Goal: Task Accomplishment & Management: Manage account settings

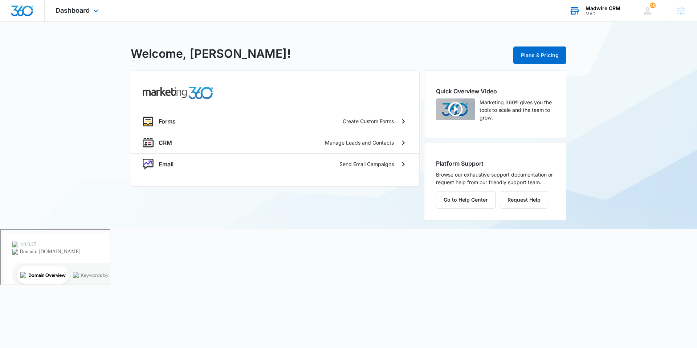
click at [597, 2] on div "Madwire CRM MAD Your Accounts View All" at bounding box center [594, 10] width 73 height 21
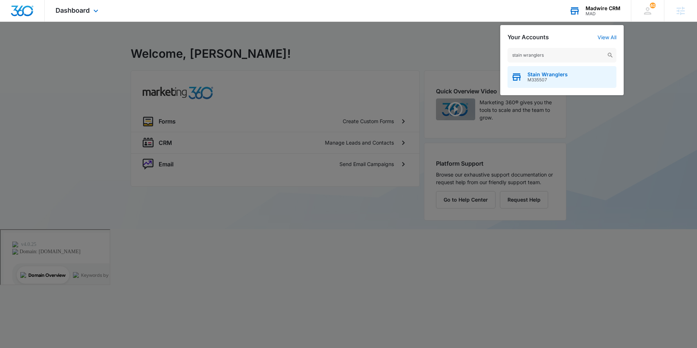
type input "stain wranglers"
click at [552, 79] on span "M335507" at bounding box center [547, 79] width 40 height 5
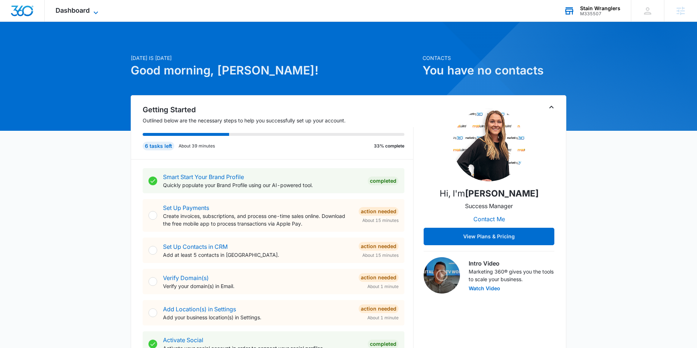
click at [87, 12] on span "Dashboard" at bounding box center [73, 11] width 34 height 8
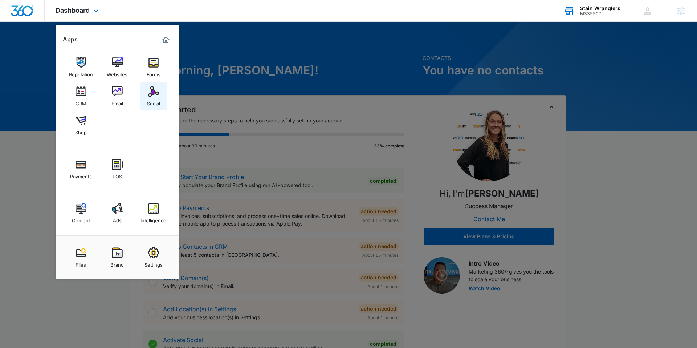
click at [155, 93] on img at bounding box center [153, 91] width 11 height 11
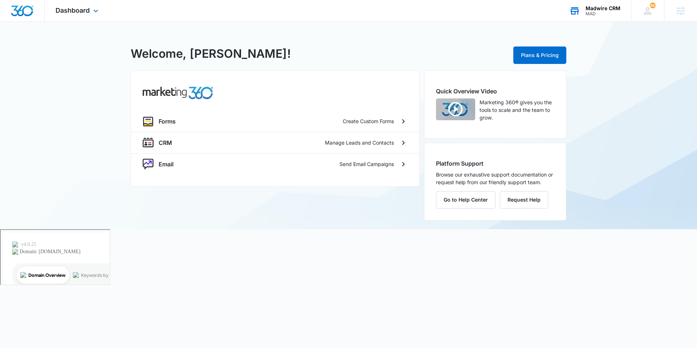
click at [596, 15] on div "MAD" at bounding box center [602, 13] width 35 height 5
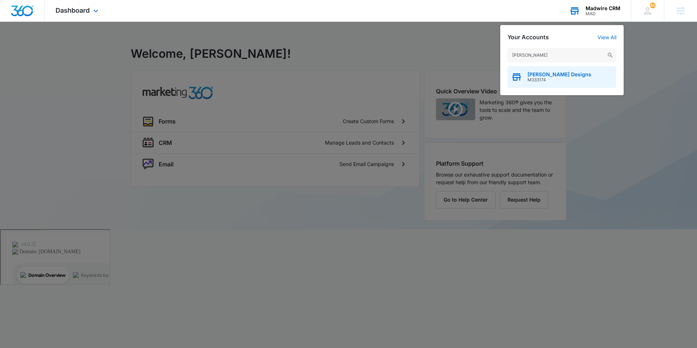
type input "lizzy james"
click at [553, 81] on span "M333174" at bounding box center [559, 79] width 64 height 5
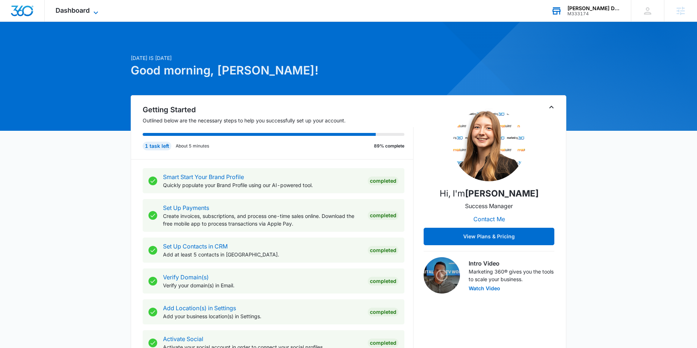
click at [93, 13] on icon at bounding box center [95, 12] width 9 height 9
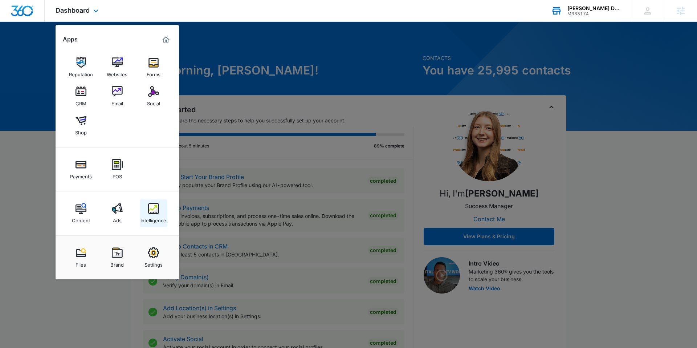
click at [148, 224] on link "Intelligence" at bounding box center [154, 213] width 28 height 28
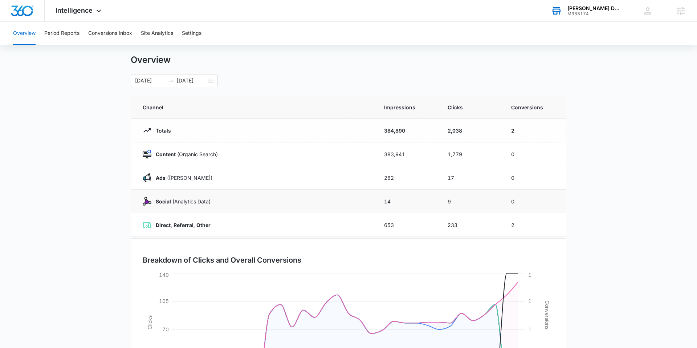
scroll to position [12, 0]
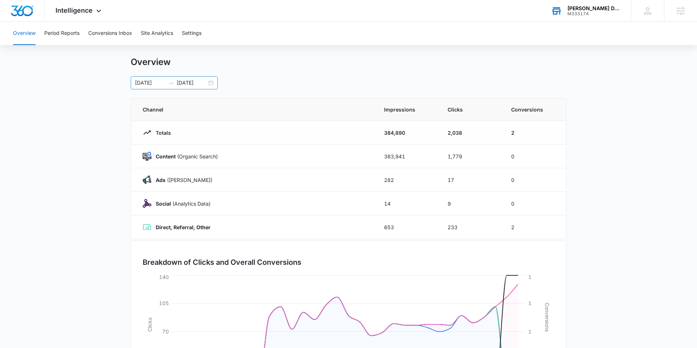
click at [208, 81] on div "07/13/2025 08/12/2025" at bounding box center [174, 82] width 87 height 13
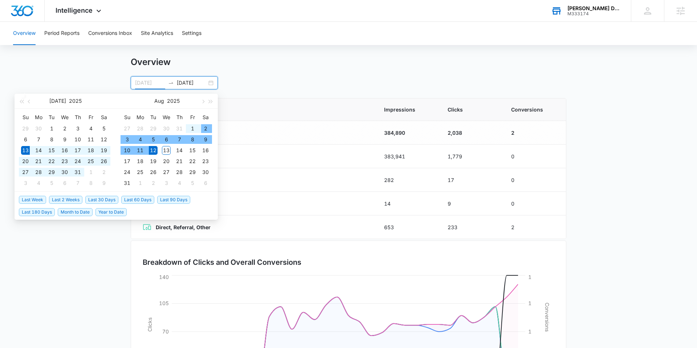
type input "07/13/2025"
click at [107, 200] on span "Last 30 Days" at bounding box center [101, 200] width 33 height 8
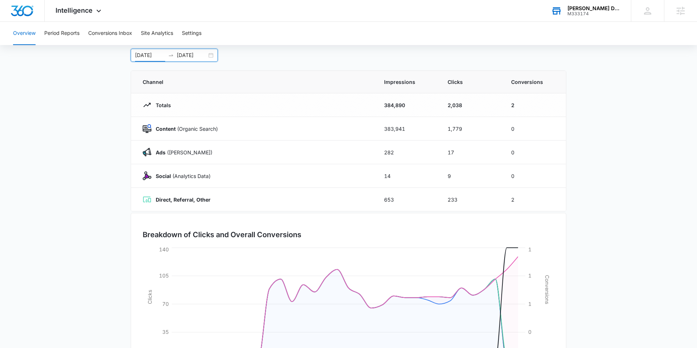
scroll to position [38, 0]
click at [80, 11] on span "Intelligence" at bounding box center [74, 11] width 37 height 8
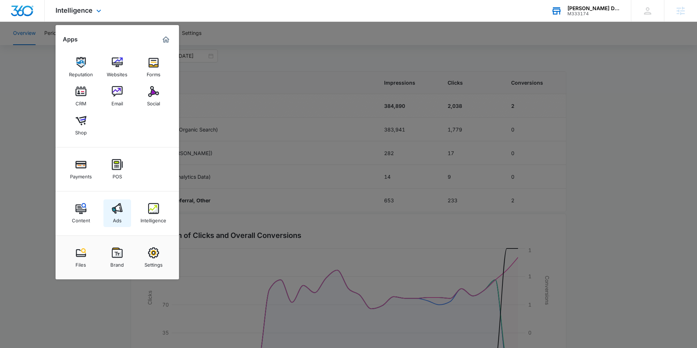
click at [119, 212] on img at bounding box center [117, 208] width 11 height 11
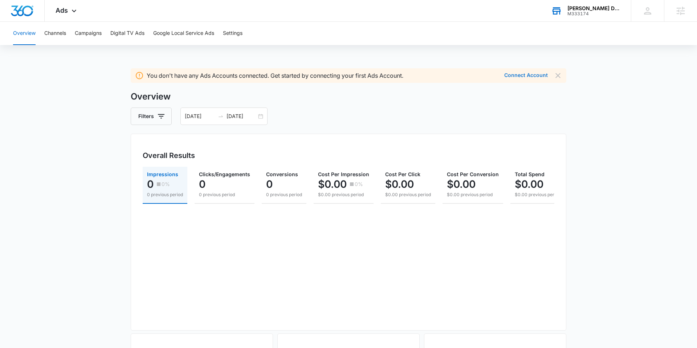
click at [516, 78] on button "Connect Account" at bounding box center [526, 75] width 44 height 5
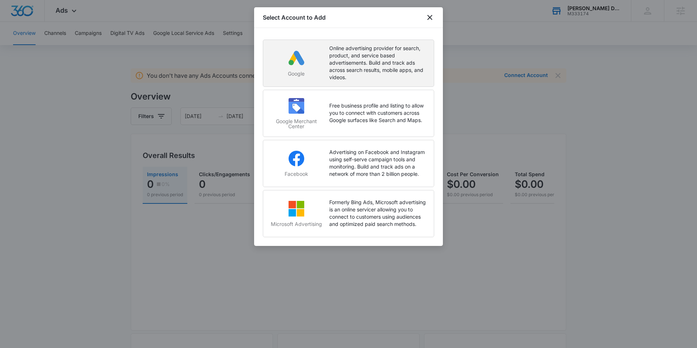
click at [332, 61] on p "Online advertising provider for search, product, and service based advertisemen…" at bounding box center [377, 63] width 97 height 36
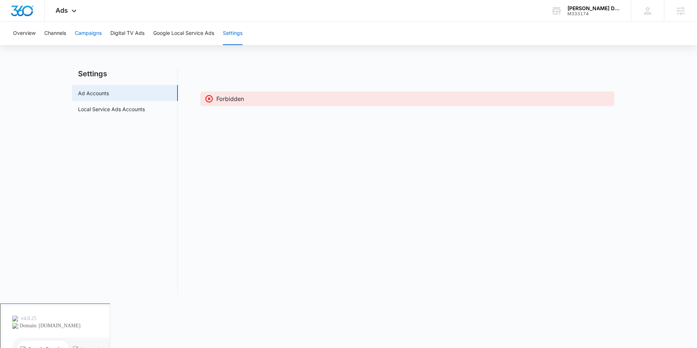
click at [85, 32] on button "Campaigns" at bounding box center [88, 33] width 27 height 23
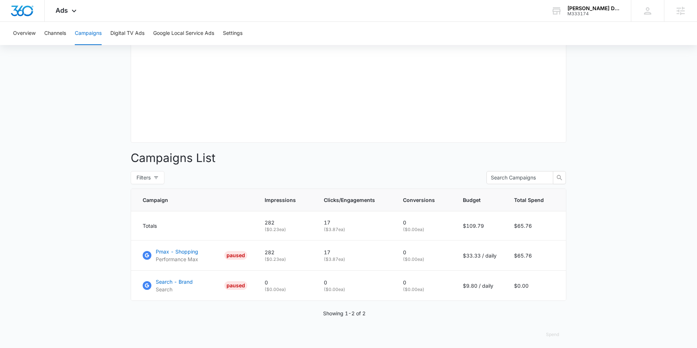
scroll to position [192, 0]
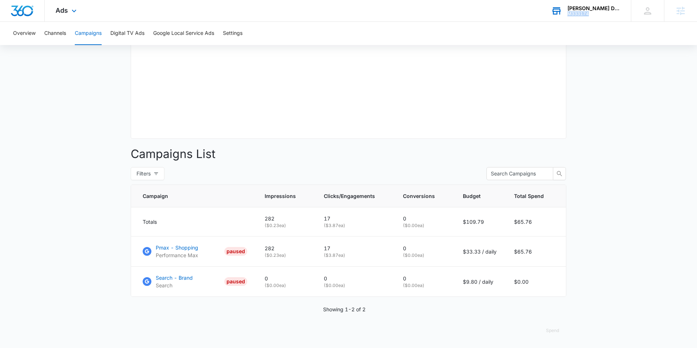
drag, startPoint x: 592, startPoint y: 14, endPoint x: 568, endPoint y: 15, distance: 24.3
click at [568, 15] on div "M333174" at bounding box center [593, 13] width 53 height 5
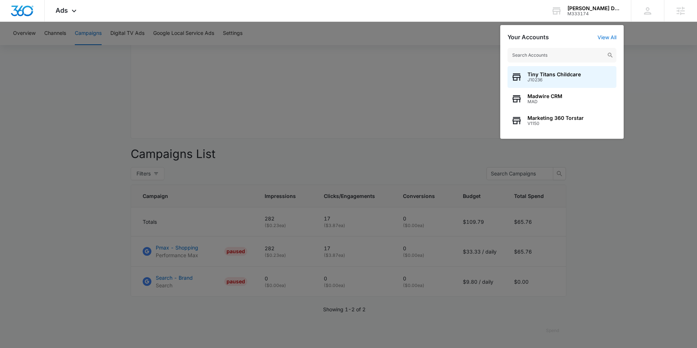
click at [420, 72] on div at bounding box center [348, 174] width 697 height 348
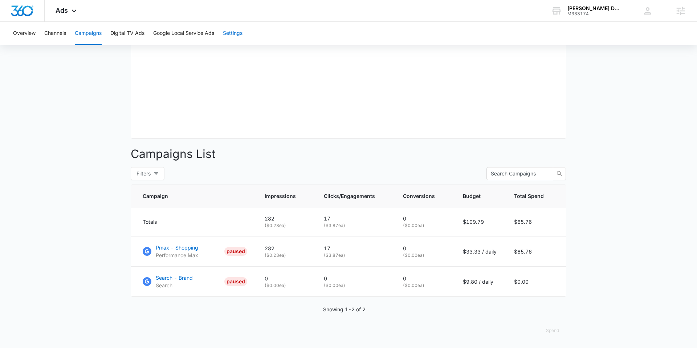
click at [234, 34] on button "Settings" at bounding box center [233, 33] width 20 height 23
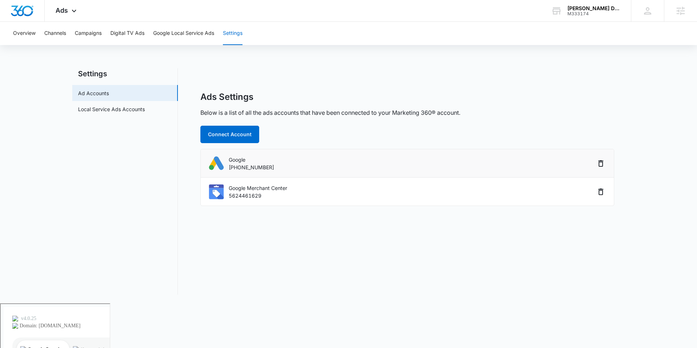
click at [233, 167] on p "286-312-6039" at bounding box center [251, 167] width 45 height 8
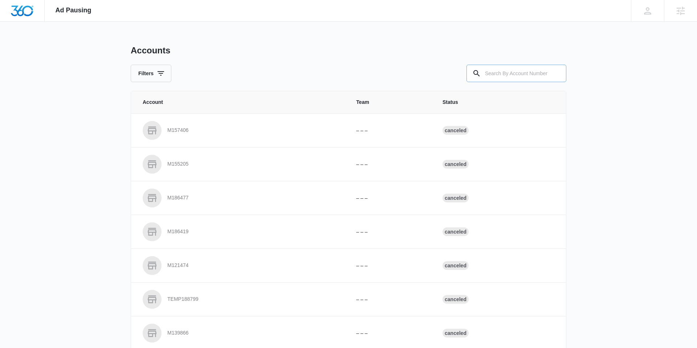
click at [511, 77] on input "text" at bounding box center [516, 73] width 100 height 17
paste input "https://madshot.net/db17e0e2f6f9.png"
type input "h"
type input "M333174"
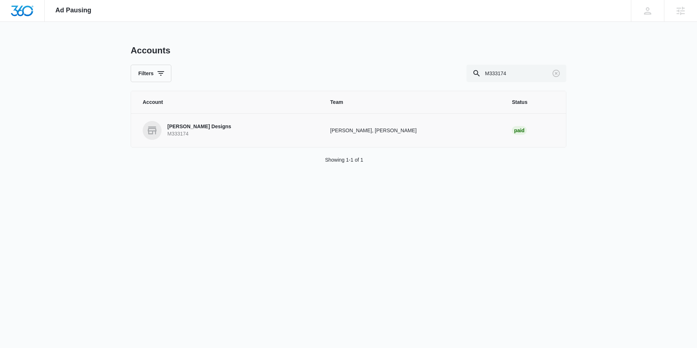
click at [198, 130] on p "[PERSON_NAME] Designs" at bounding box center [199, 126] width 64 height 7
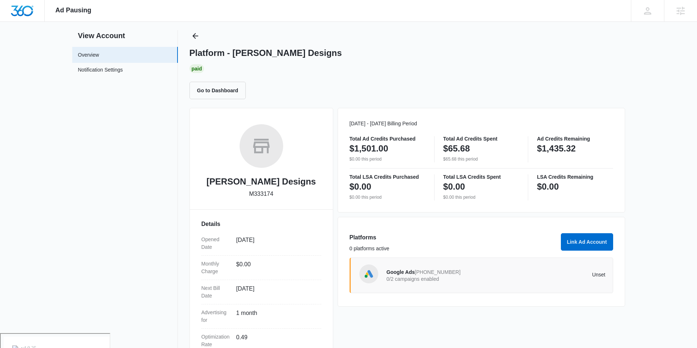
scroll to position [19, 0]
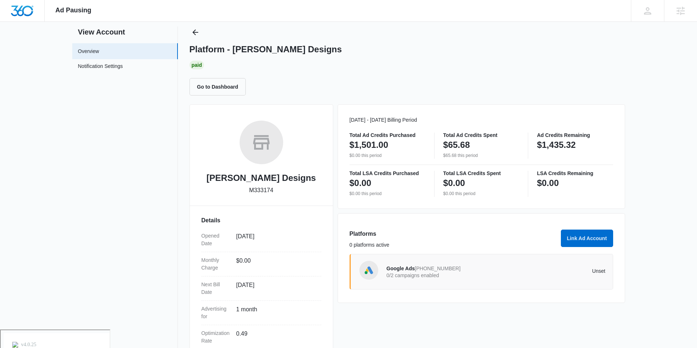
click at [405, 280] on div "Google Ads 286-312-6039 0/2 campaigns enabled Unset" at bounding box center [495, 271] width 219 height 20
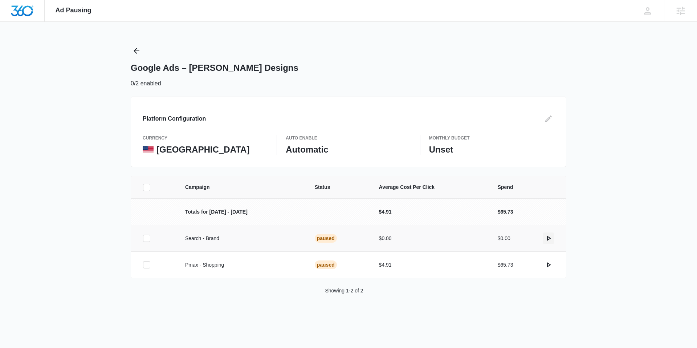
click at [549, 236] on icon "actions.activate" at bounding box center [548, 238] width 9 height 9
click at [548, 266] on icon "actions.activate" at bounding box center [548, 264] width 9 height 9
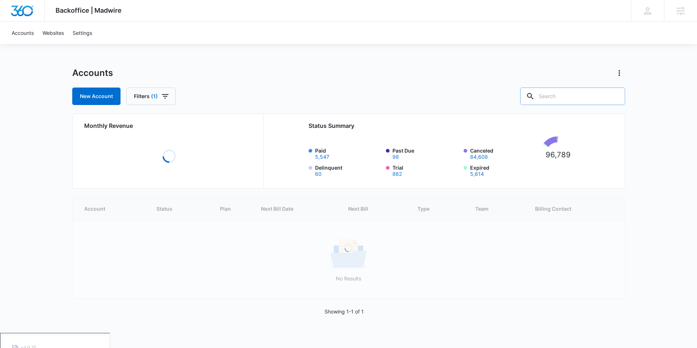
click at [561, 102] on input "text" at bounding box center [572, 95] width 105 height 17
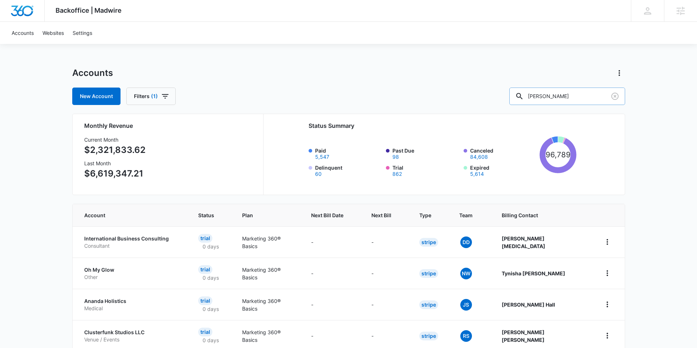
type input "[PERSON_NAME]"
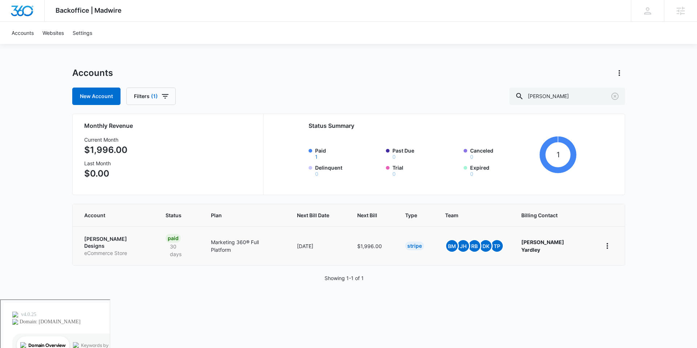
click at [113, 249] on p "eCommerce Store" at bounding box center [116, 252] width 64 height 7
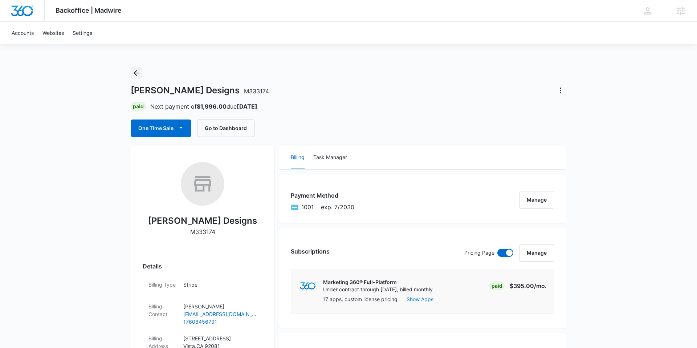
click at [134, 69] on icon "Back" at bounding box center [136, 73] width 9 height 9
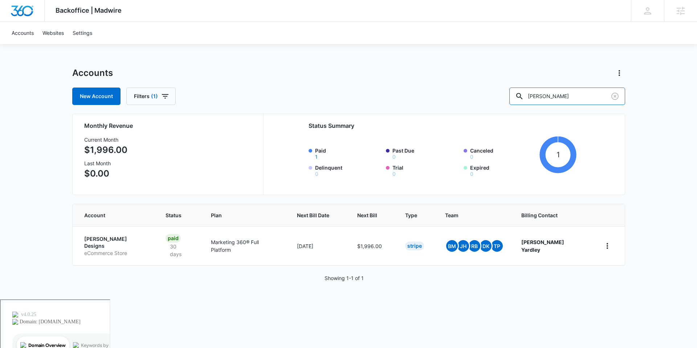
drag, startPoint x: 591, startPoint y: 94, endPoint x: 506, endPoint y: 72, distance: 87.8
click at [506, 72] on div "Accounts New Account Filters (1) Lizzy james" at bounding box center [348, 86] width 553 height 38
type input "hometown cleaning"
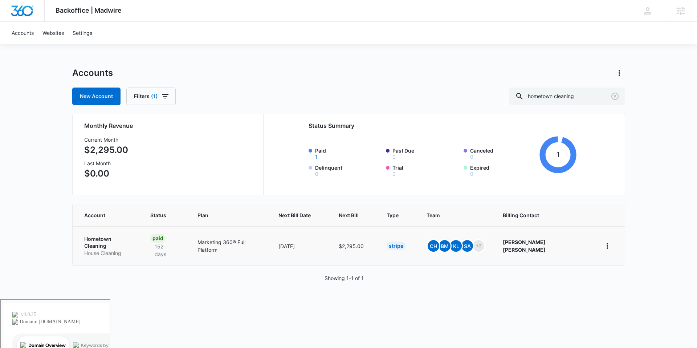
click at [126, 233] on td "Hometown Cleaning House Cleaning" at bounding box center [107, 245] width 69 height 39
click at [118, 238] on p "Hometown Cleaning" at bounding box center [108, 242] width 49 height 14
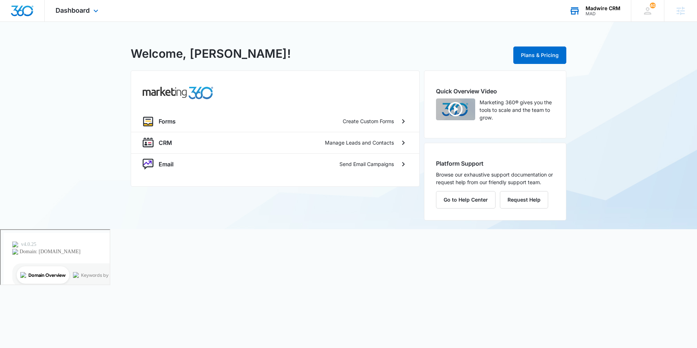
click at [580, 9] on icon at bounding box center [574, 10] width 11 height 11
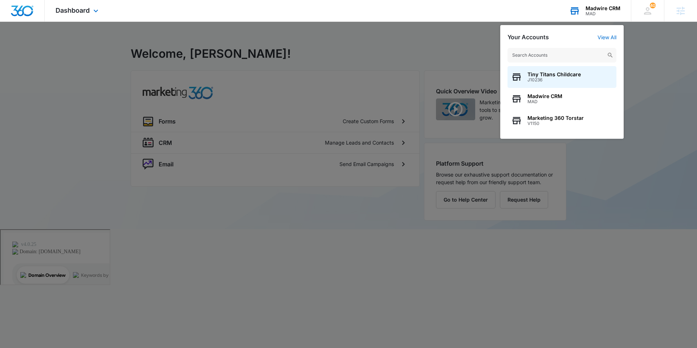
click at [548, 54] on input "text" at bounding box center [561, 55] width 109 height 15
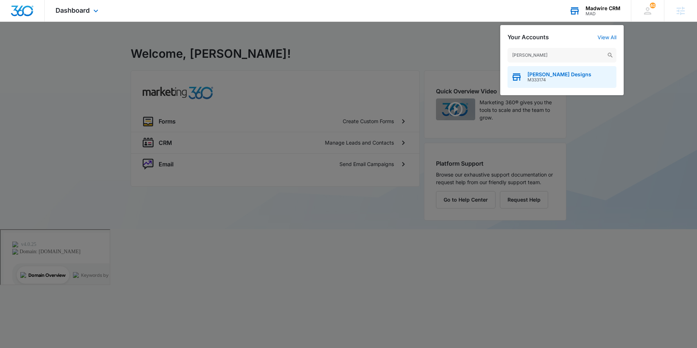
type input "lizzy james"
click at [548, 79] on span "M333174" at bounding box center [559, 79] width 64 height 5
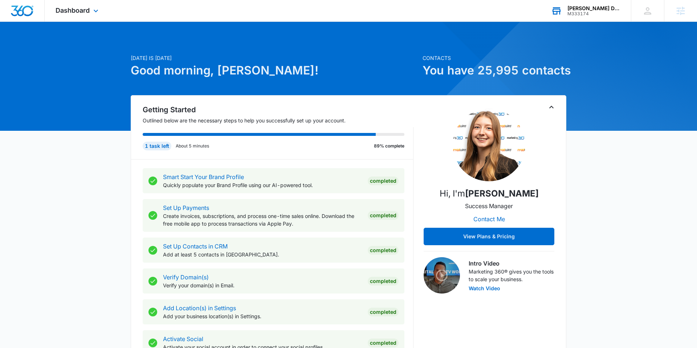
click at [79, 14] on div "Dashboard Apps Reputation Websites Forms CRM Email Social Shop Payments POS Con…" at bounding box center [78, 10] width 66 height 21
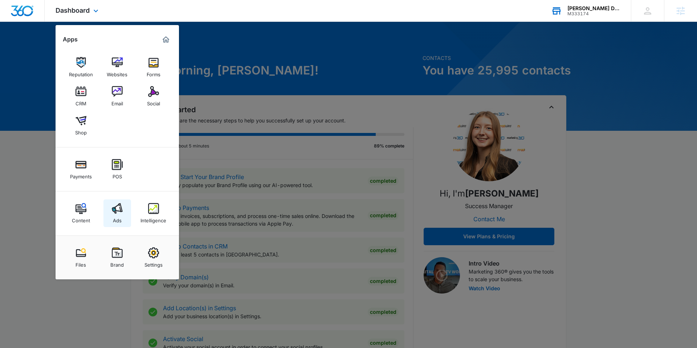
click at [118, 215] on div "Ads" at bounding box center [117, 218] width 9 height 9
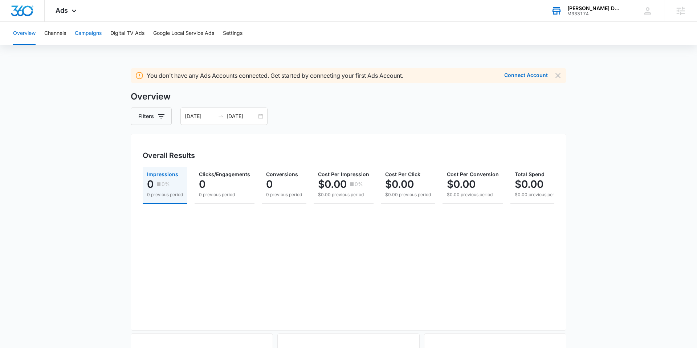
click at [94, 33] on button "Campaigns" at bounding box center [88, 33] width 27 height 23
click at [60, 35] on button "Channels" at bounding box center [55, 33] width 22 height 23
click at [21, 33] on button "Overview" at bounding box center [24, 33] width 22 height 23
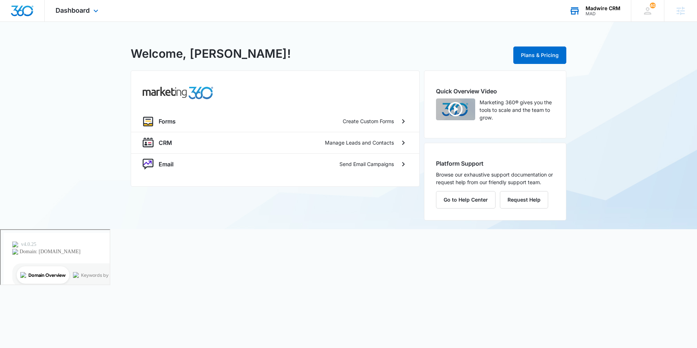
click at [605, 18] on div "Madwire CRM MAD Your Accounts View All" at bounding box center [594, 10] width 73 height 21
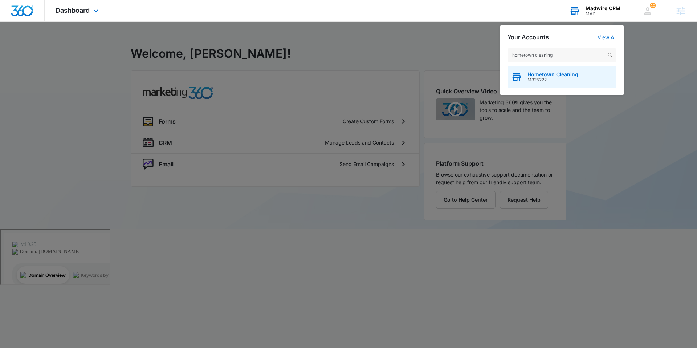
type input "hometown cleaning"
click at [550, 79] on span "M325222" at bounding box center [552, 79] width 51 height 5
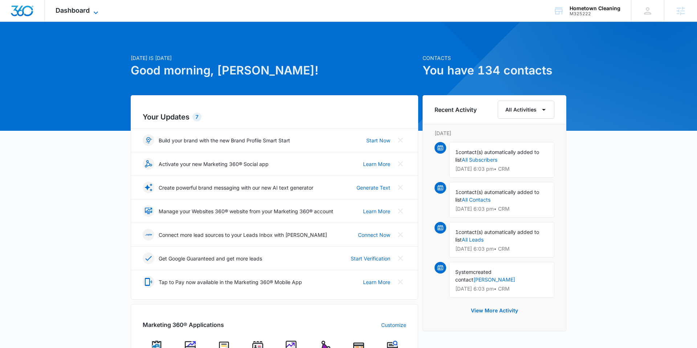
click at [80, 12] on span "Dashboard" at bounding box center [73, 11] width 34 height 8
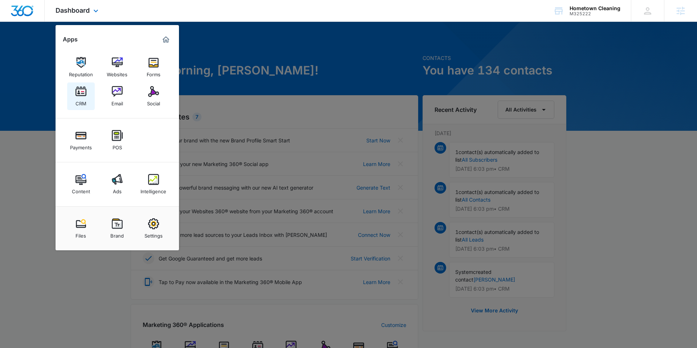
click at [85, 105] on div "CRM" at bounding box center [80, 101] width 11 height 9
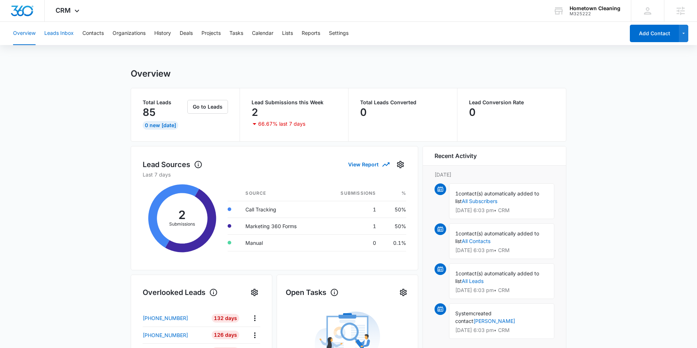
click at [55, 35] on button "Leads Inbox" at bounding box center [58, 33] width 29 height 23
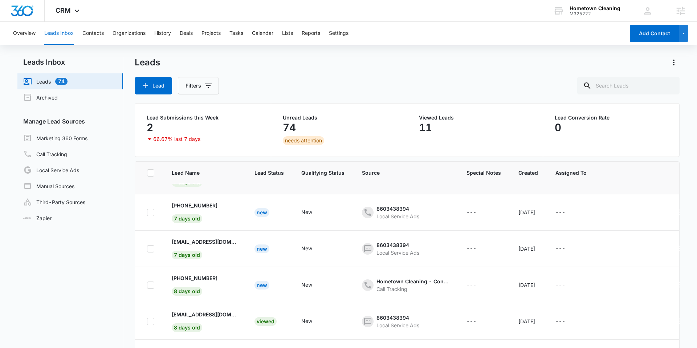
scroll to position [50, 0]
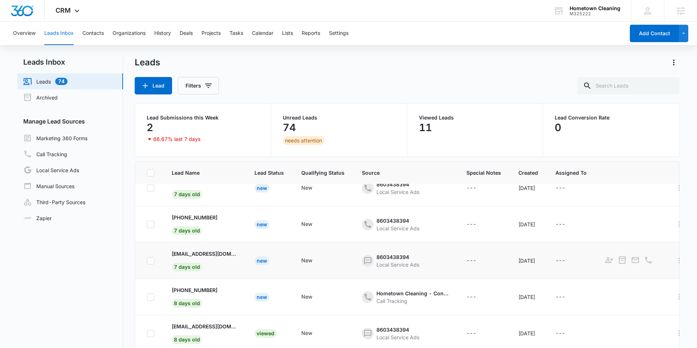
click at [202, 262] on td "gvk57@icloud.com 7 days old" at bounding box center [204, 260] width 83 height 36
click at [204, 251] on p "gvk57@icloud.com" at bounding box center [204, 254] width 65 height 8
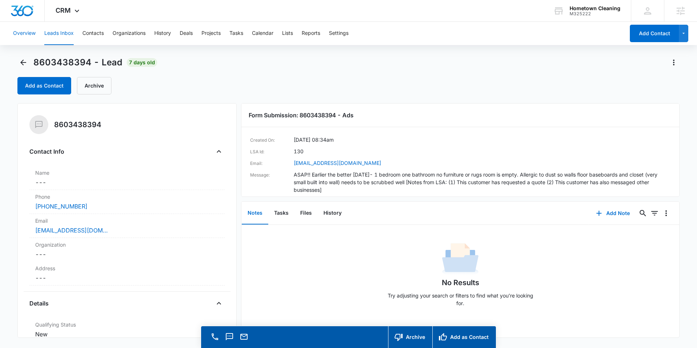
click at [26, 31] on button "Overview" at bounding box center [24, 33] width 22 height 23
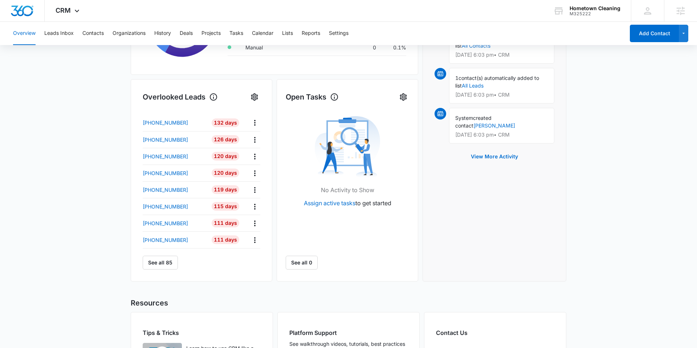
scroll to position [198, 0]
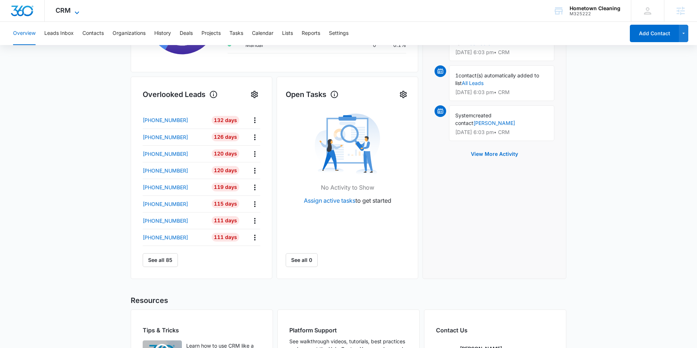
click at [77, 12] on icon at bounding box center [77, 12] width 4 height 3
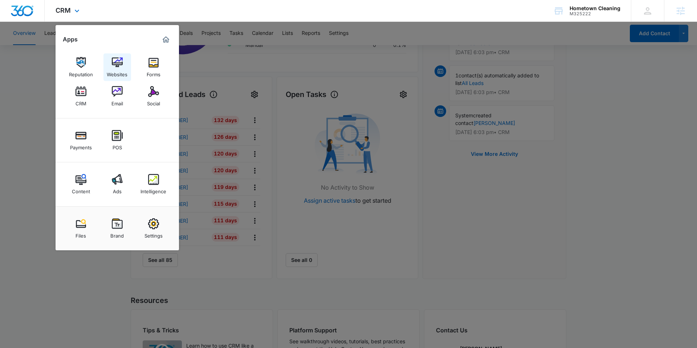
click at [120, 61] on img at bounding box center [117, 62] width 11 height 11
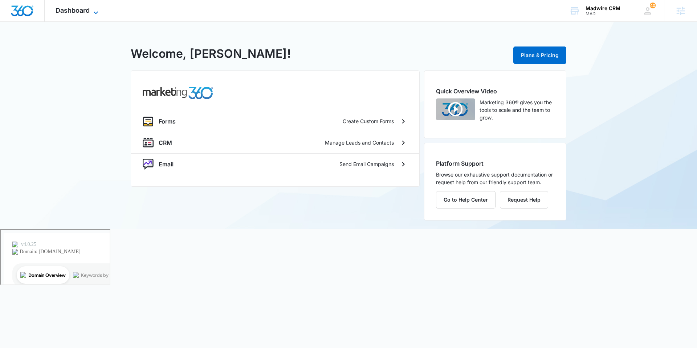
click at [85, 13] on span "Dashboard" at bounding box center [73, 11] width 34 height 8
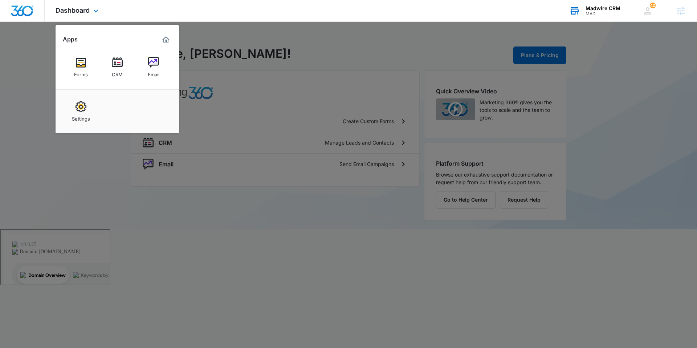
click at [590, 14] on div "MAD" at bounding box center [602, 13] width 35 height 5
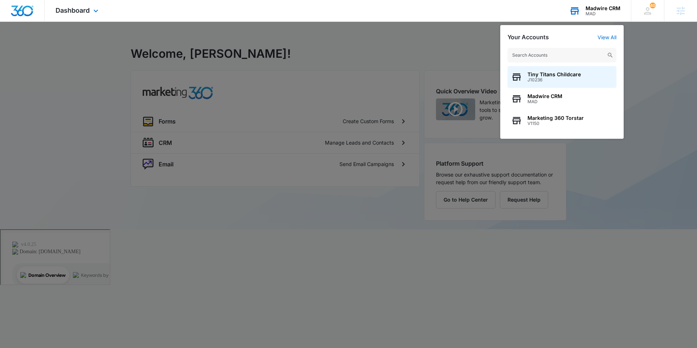
type input "f"
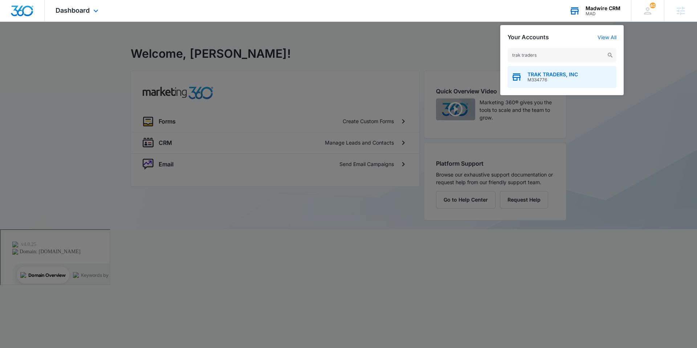
type input "trak traders"
click at [547, 79] on span "M334776" at bounding box center [552, 79] width 50 height 5
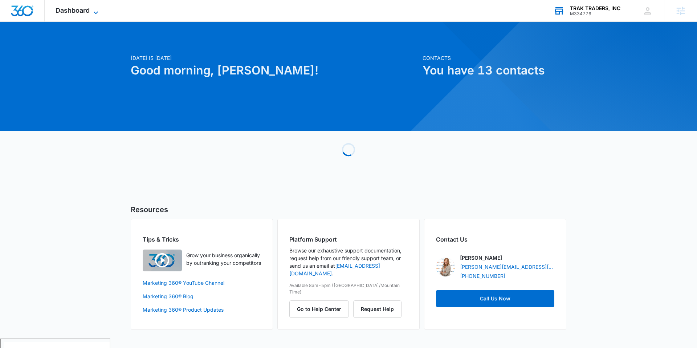
click at [86, 11] on span "Dashboard" at bounding box center [73, 11] width 34 height 8
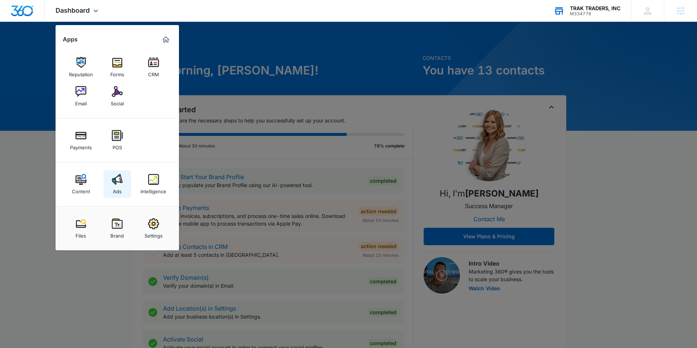
click at [120, 179] on img at bounding box center [117, 179] width 11 height 11
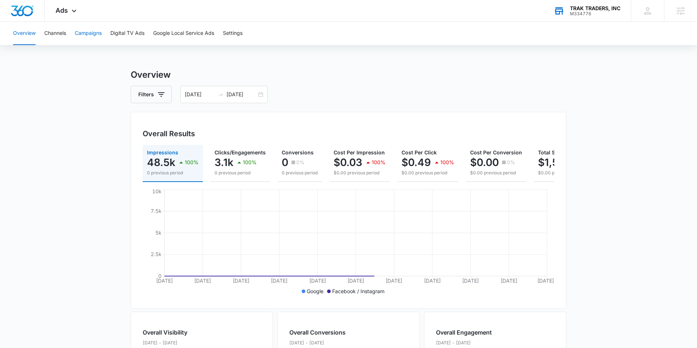
click at [94, 36] on button "Campaigns" at bounding box center [88, 33] width 27 height 23
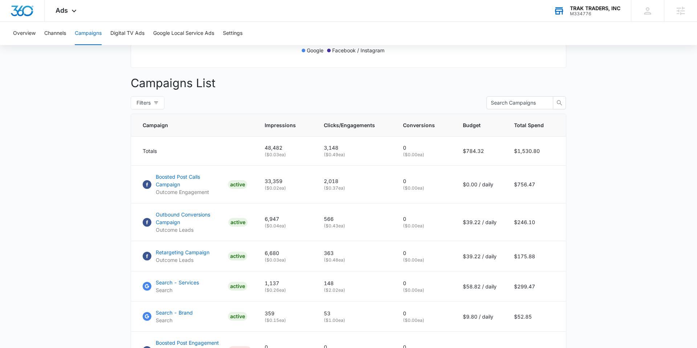
scroll to position [241, 0]
click at [210, 175] on p "Boosted Post Calls Campaign" at bounding box center [190, 179] width 69 height 15
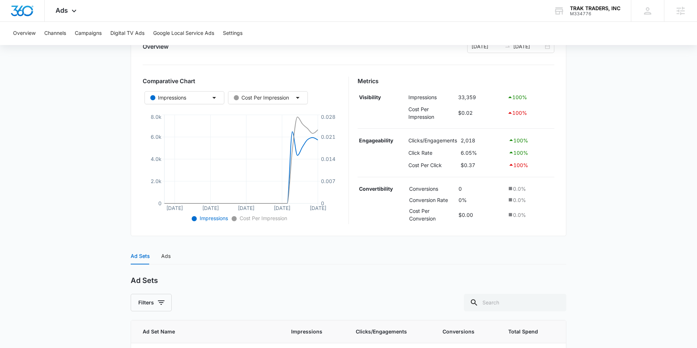
scroll to position [49, 0]
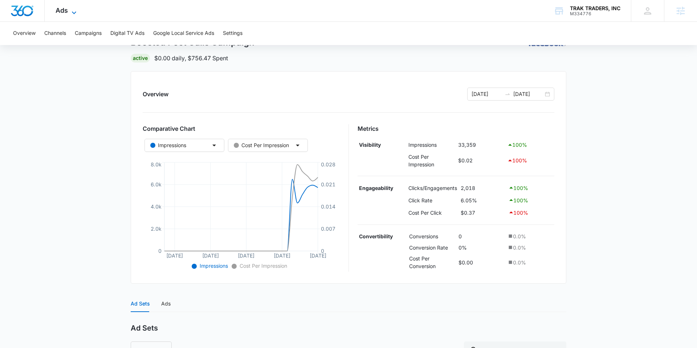
click at [72, 12] on icon at bounding box center [74, 12] width 4 height 3
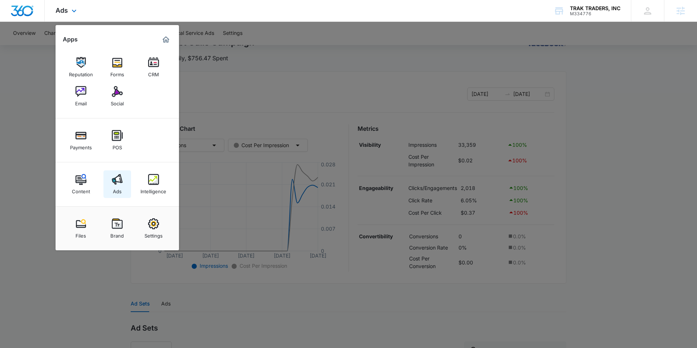
click at [116, 181] on img at bounding box center [117, 179] width 11 height 11
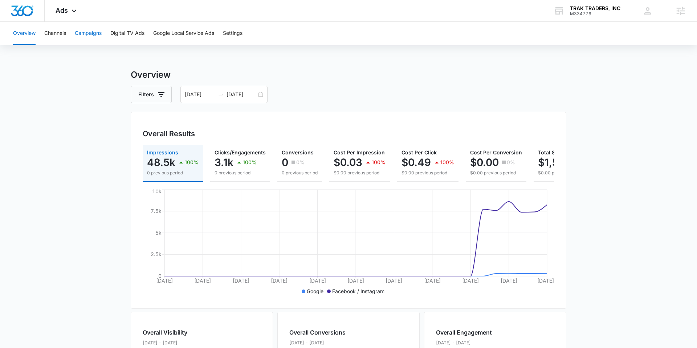
click at [90, 33] on button "Campaigns" at bounding box center [88, 33] width 27 height 23
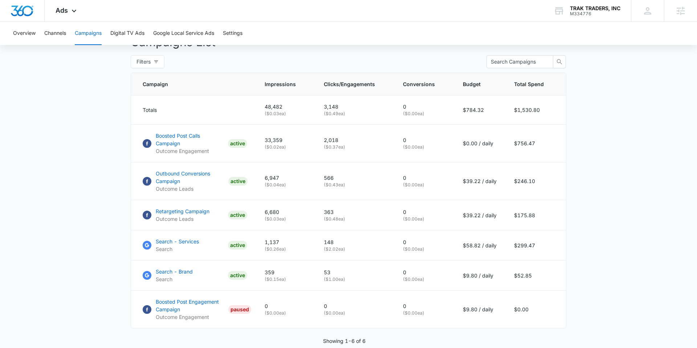
scroll to position [283, 0]
click at [203, 137] on p "Boosted Post Calls Campaign" at bounding box center [190, 138] width 69 height 15
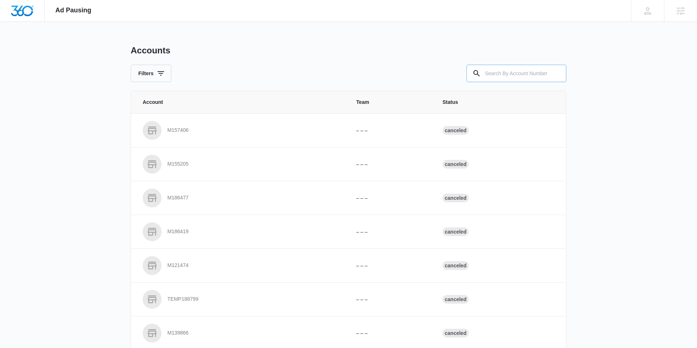
click at [503, 77] on input "text" at bounding box center [516, 73] width 100 height 17
type input "M334776"
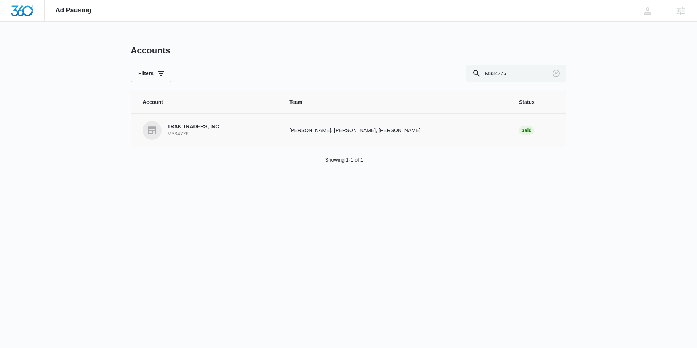
click at [210, 130] on p "M334776" at bounding box center [193, 133] width 52 height 7
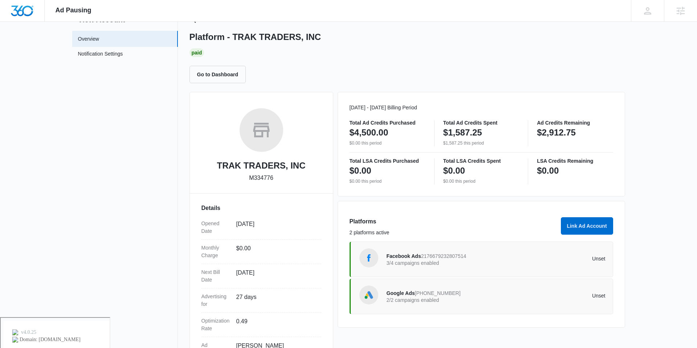
scroll to position [33, 0]
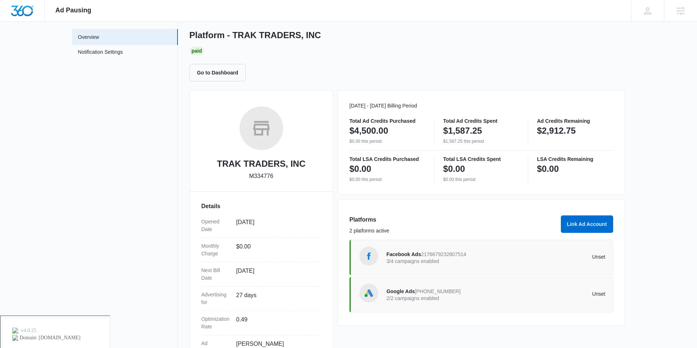
click at [422, 258] on p "3/4 campaigns enabled" at bounding box center [441, 260] width 110 height 5
